Goal: Task Accomplishment & Management: Use online tool/utility

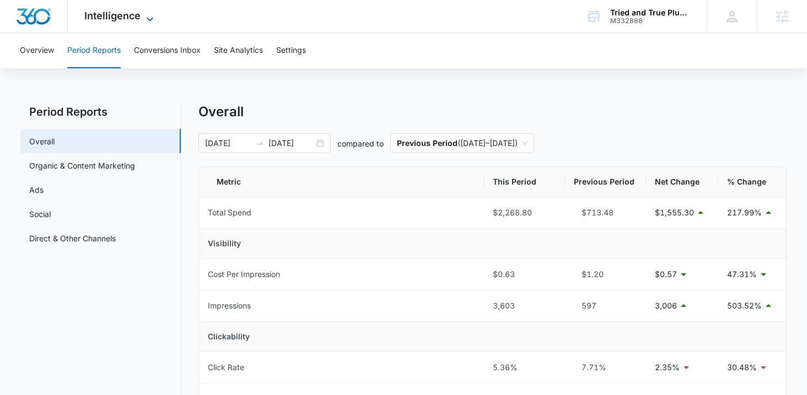
click at [109, 21] on span "Intelligence" at bounding box center [112, 16] width 56 height 12
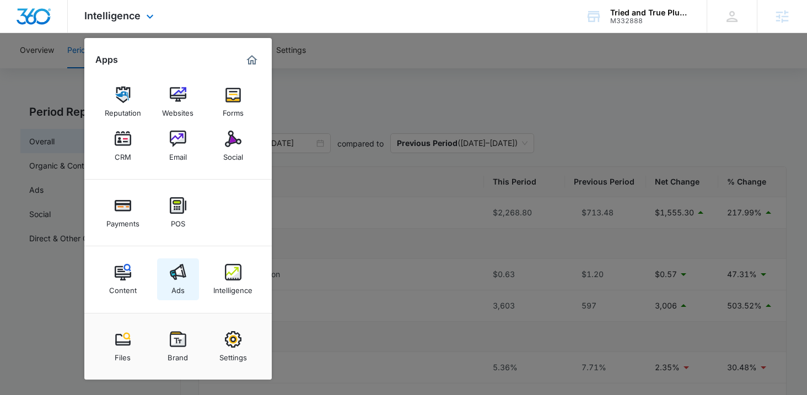
click at [181, 281] on div "Ads" at bounding box center [178, 288] width 13 height 14
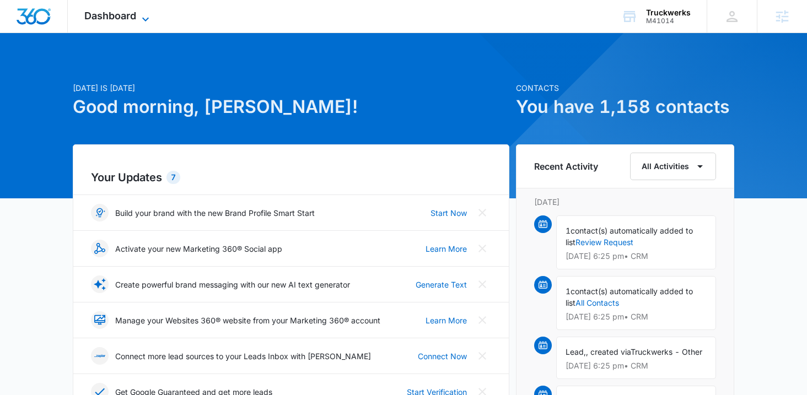
click at [132, 14] on span "Dashboard" at bounding box center [110, 16] width 52 height 12
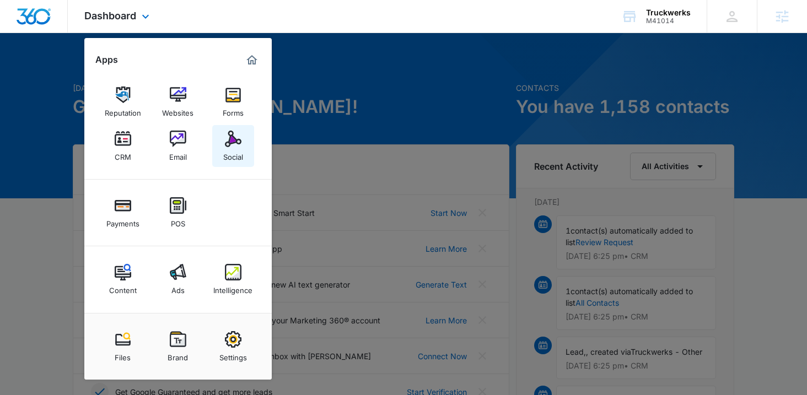
click at [234, 151] on div "Social" at bounding box center [233, 154] width 20 height 14
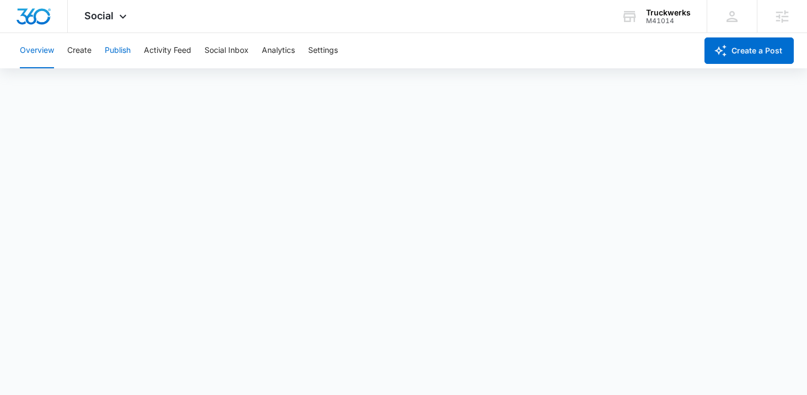
click at [114, 52] on button "Publish" at bounding box center [118, 50] width 26 height 35
click at [429, 52] on div "Overview Create Publish Activity Feed Social Inbox Analytics Settings" at bounding box center [355, 50] width 684 height 35
